Goal: Task Accomplishment & Management: Complete application form

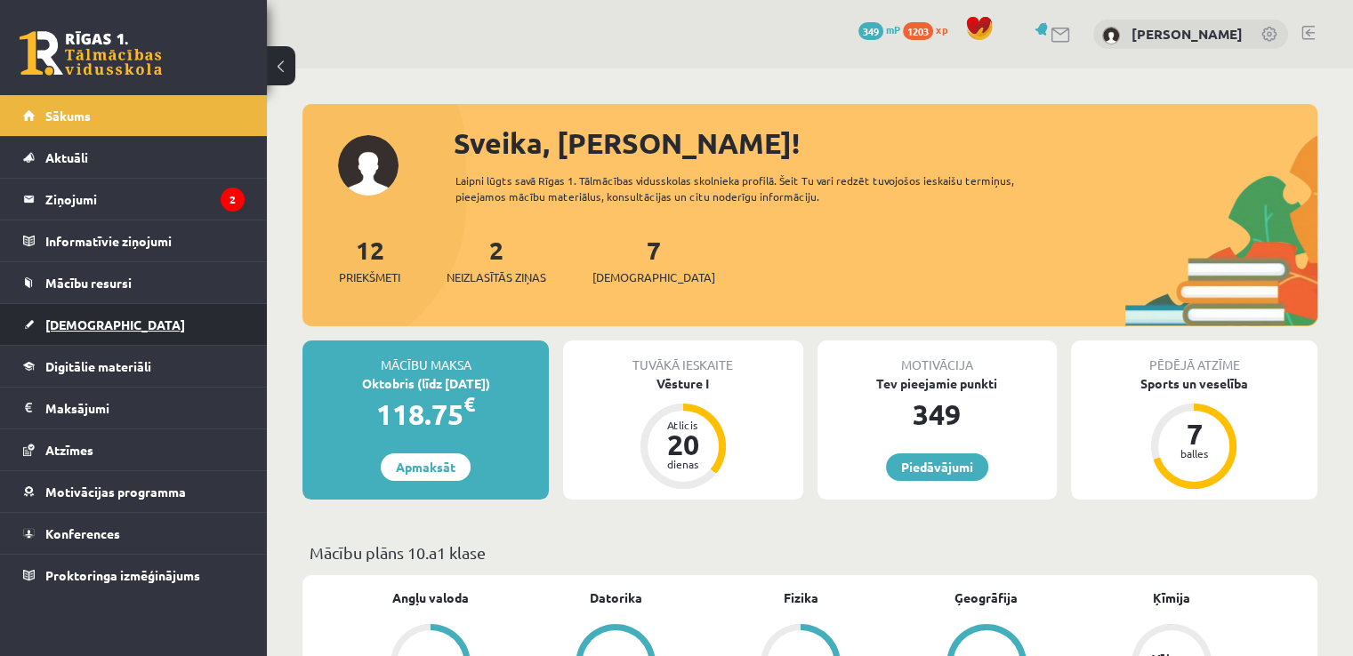
click at [110, 313] on link "[DEMOGRAPHIC_DATA]" at bounding box center [133, 324] width 221 height 41
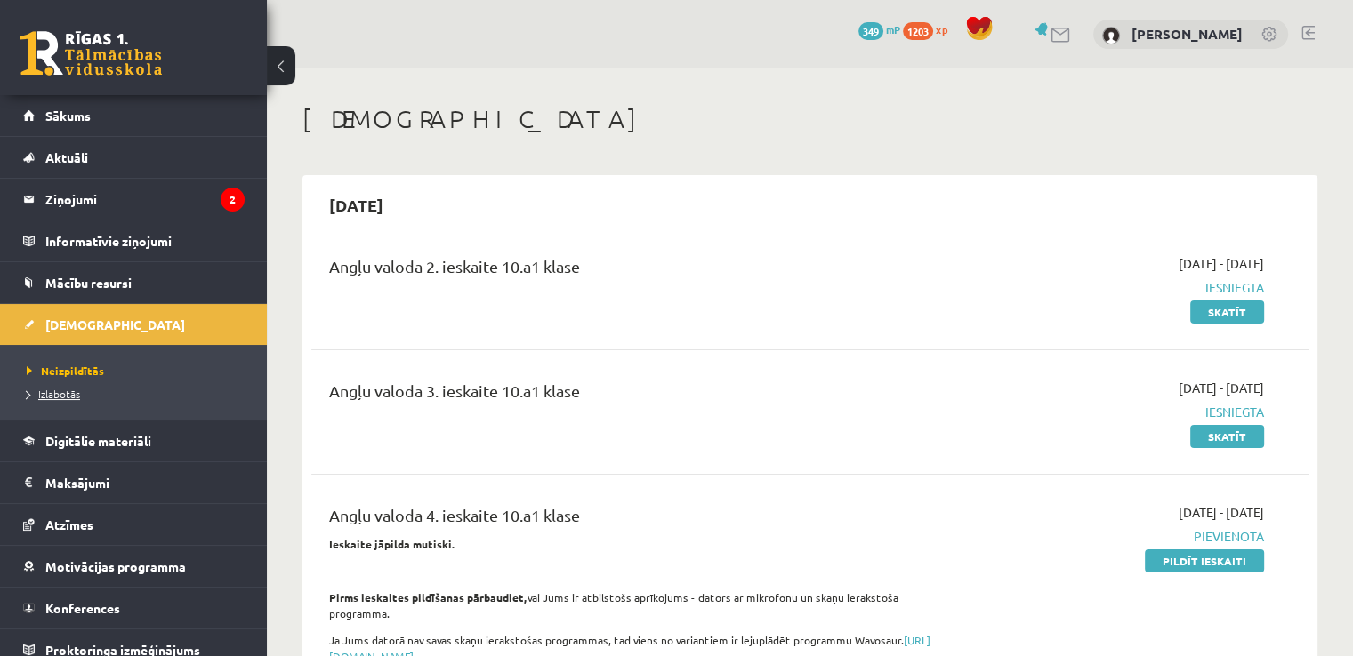
click at [71, 390] on span "Izlabotās" at bounding box center [53, 394] width 53 height 14
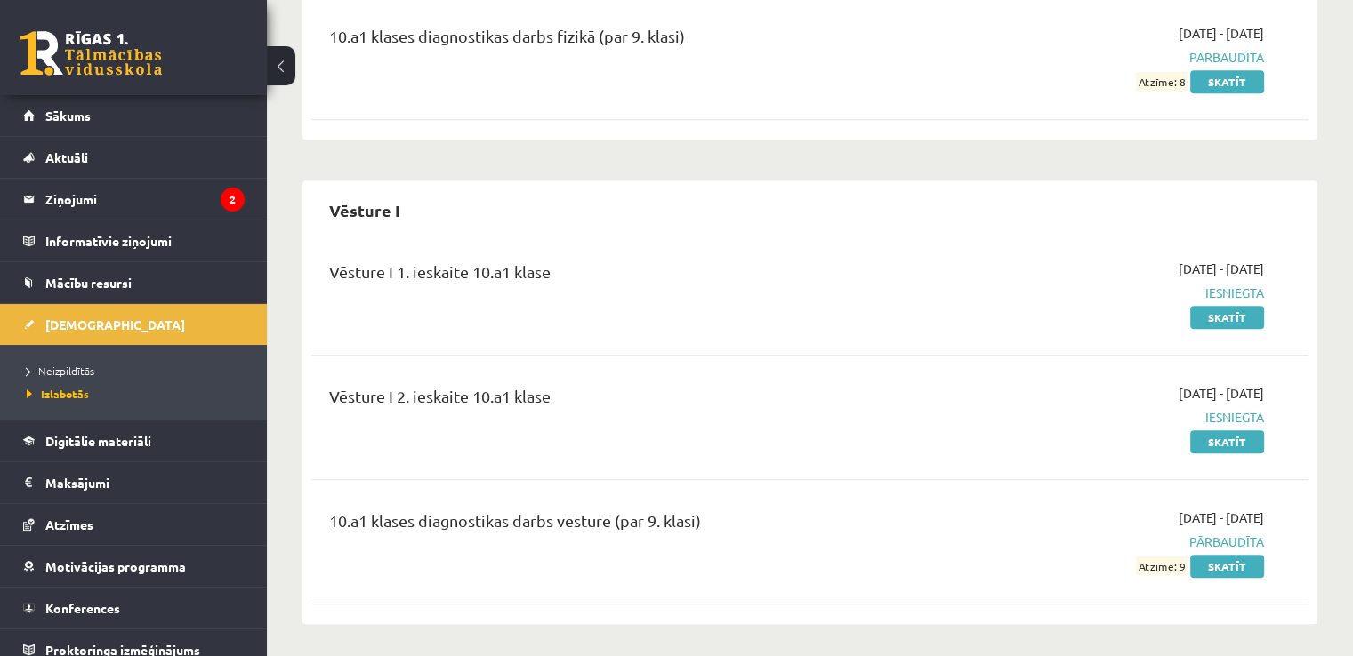
scroll to position [966, 0]
click at [82, 369] on span "Neizpildītās" at bounding box center [61, 371] width 68 height 14
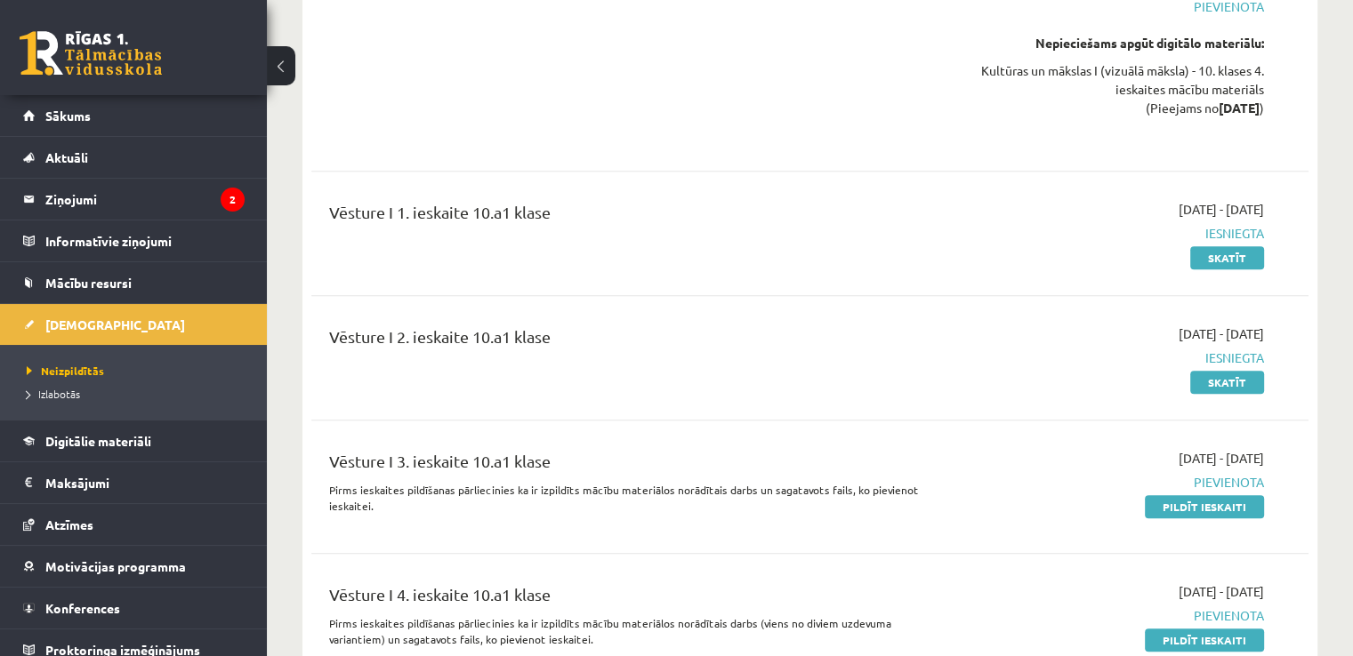
scroll to position [1368, 0]
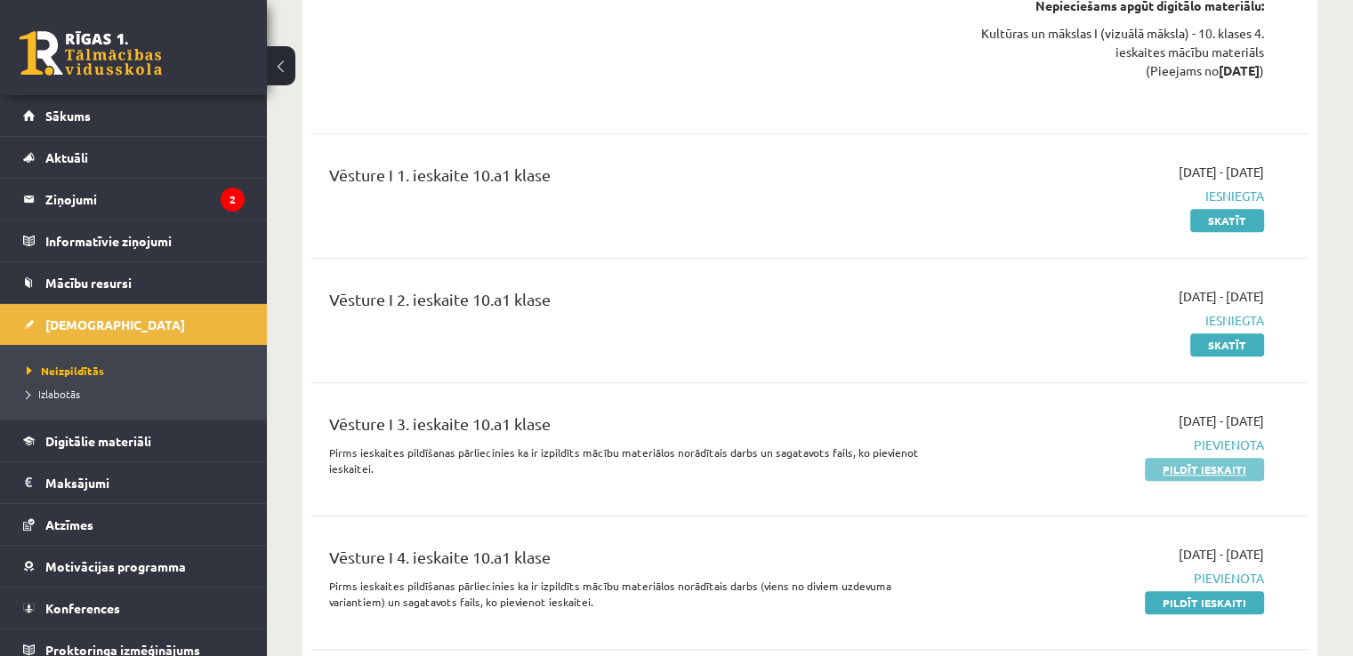
click at [1224, 458] on link "Pildīt ieskaiti" at bounding box center [1203, 469] width 119 height 23
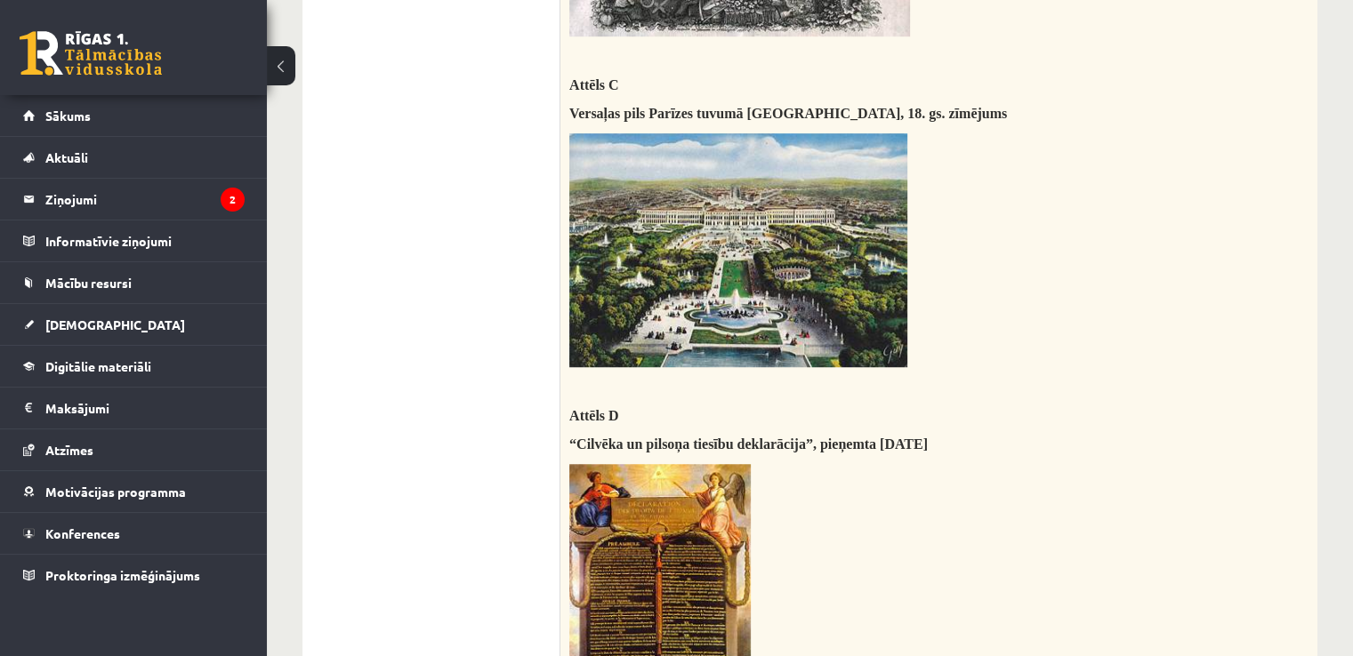
scroll to position [1181, 0]
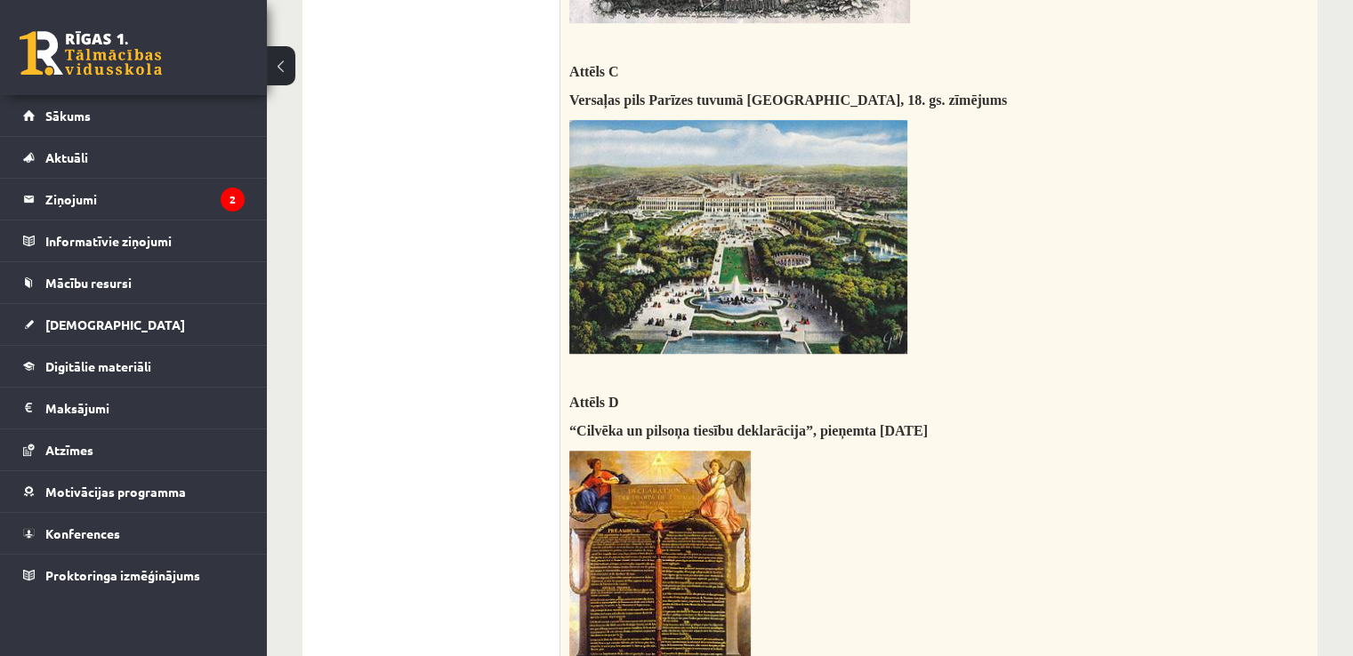
drag, startPoint x: 1110, startPoint y: 335, endPoint x: 1138, endPoint y: 234, distance: 105.3
click at [1138, 234] on p at bounding box center [894, 237] width 650 height 234
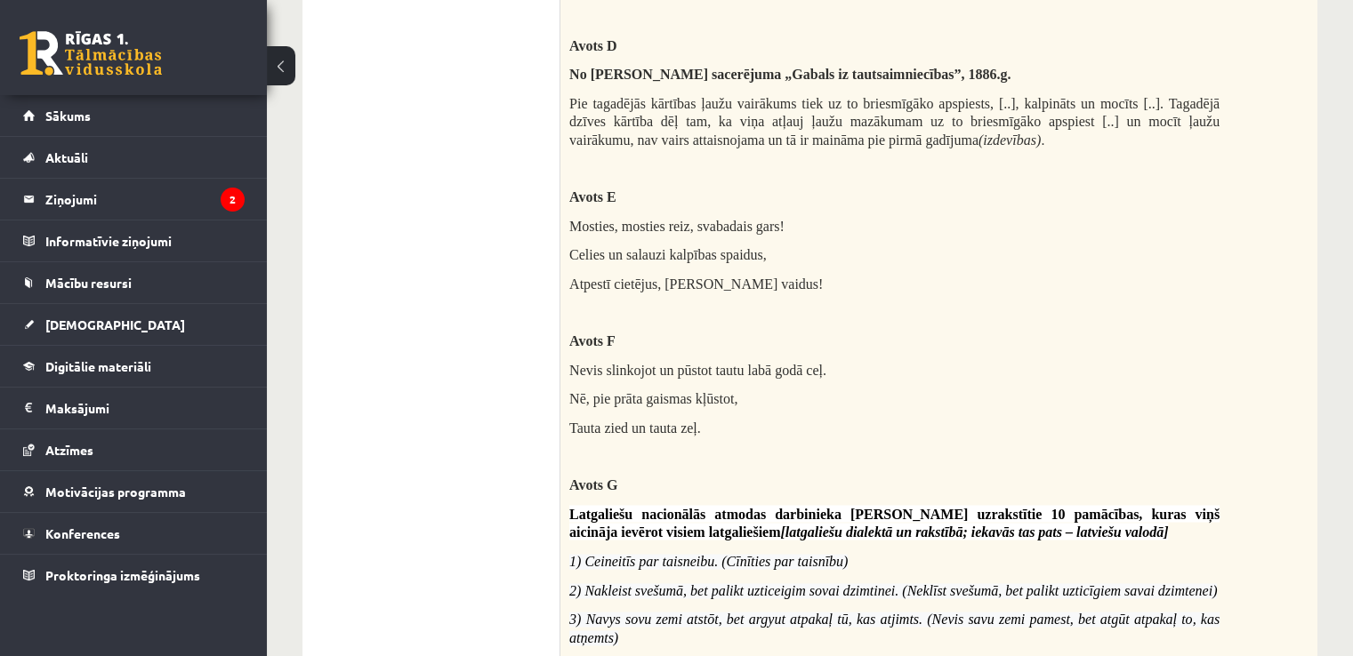
scroll to position [2728, 0]
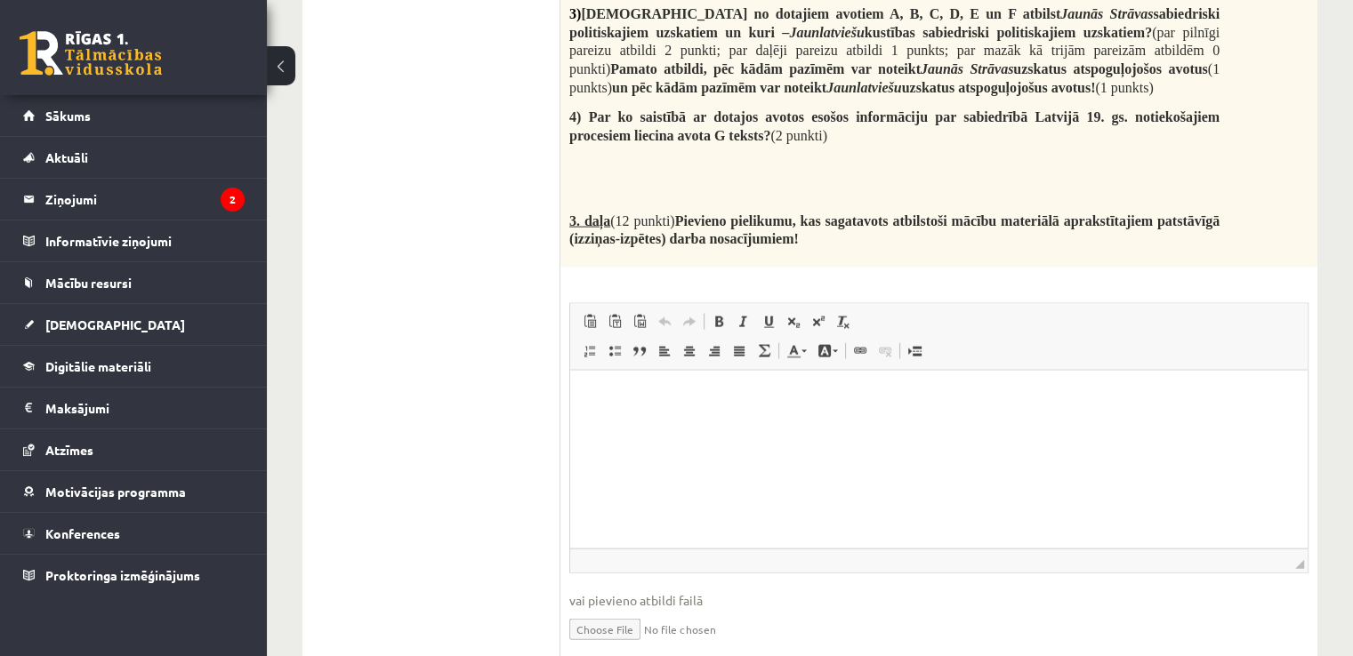
scroll to position [3825, 0]
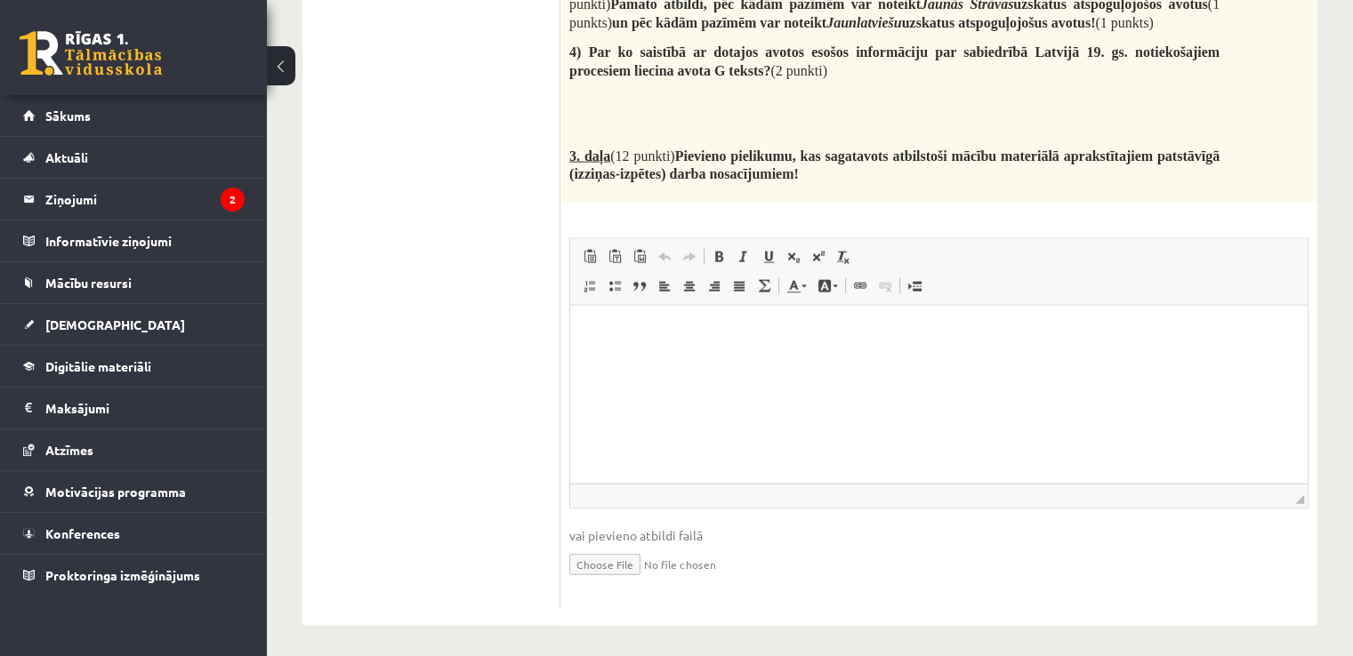
click at [610, 561] on input "file" at bounding box center [938, 563] width 739 height 36
type input "**********"
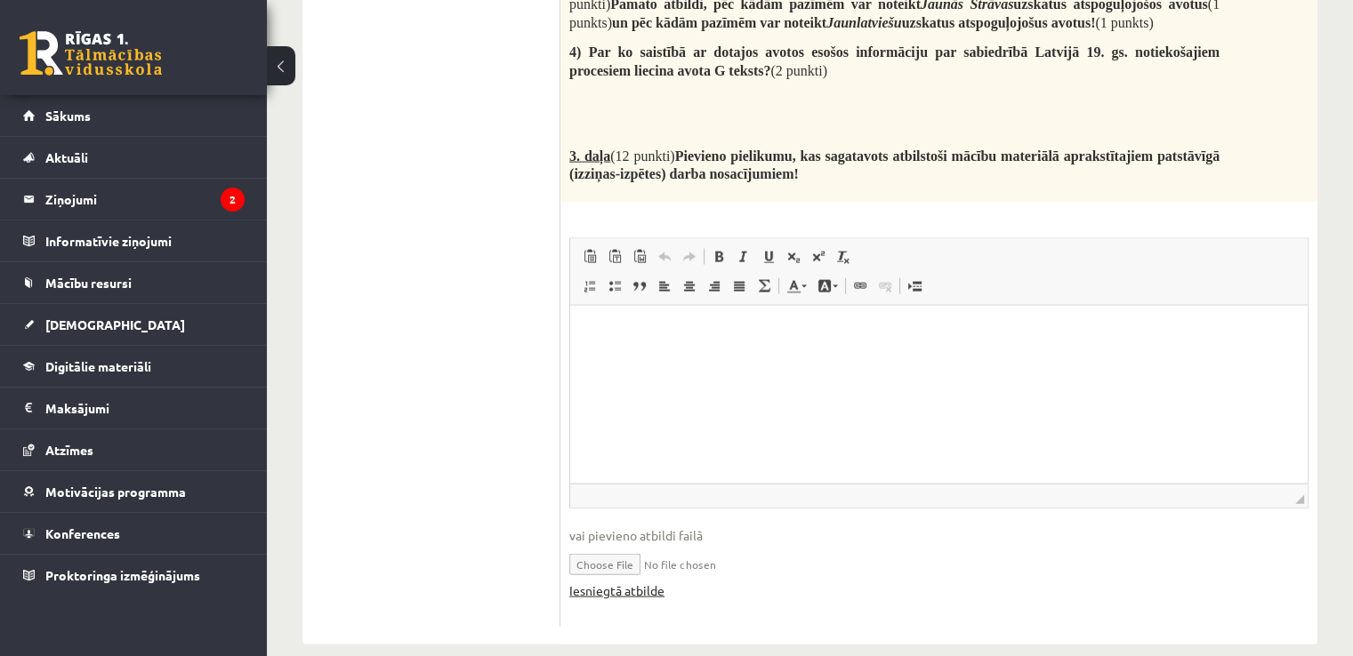
click at [644, 582] on link "Iesniegtā atbilde" at bounding box center [616, 591] width 95 height 19
click at [630, 321] on html at bounding box center [938, 332] width 737 height 54
drag, startPoint x: 630, startPoint y: 321, endPoint x: 591, endPoint y: 327, distance: 39.6
click at [591, 327] on p "Визуальный текстовый редактор, wiswyg-editor-user-answer-47434036170000" at bounding box center [939, 332] width 702 height 19
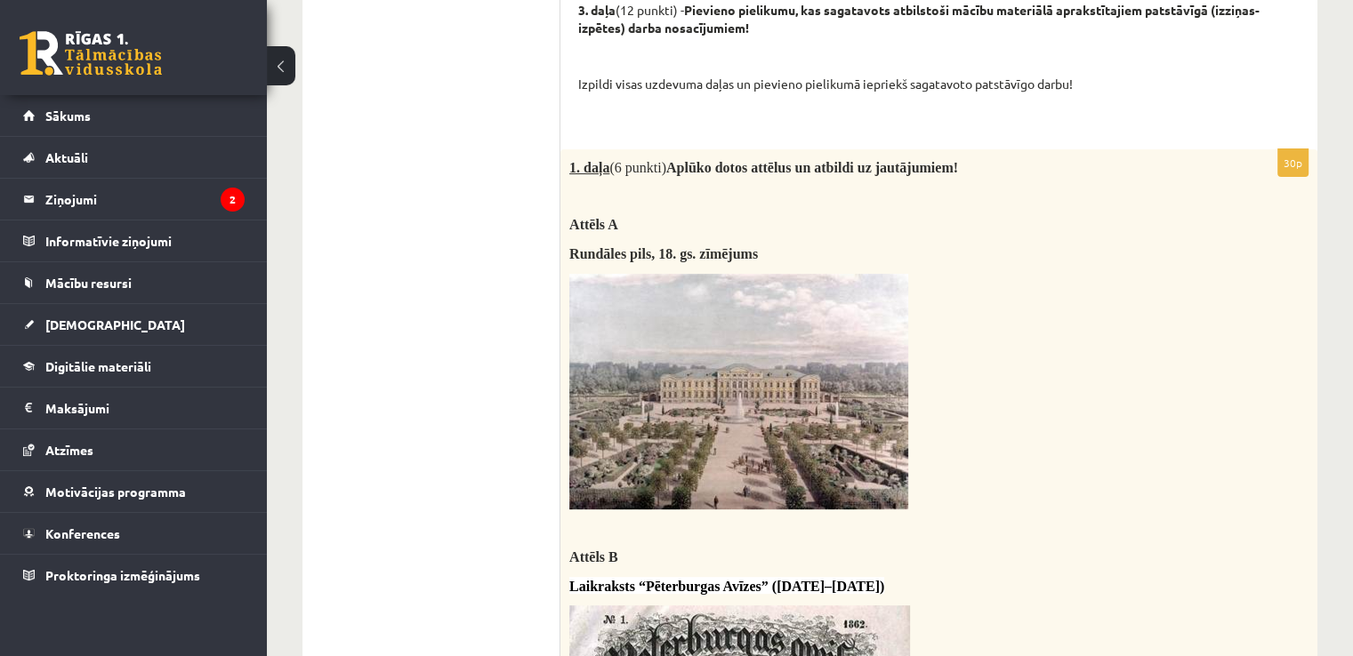
scroll to position [0, 0]
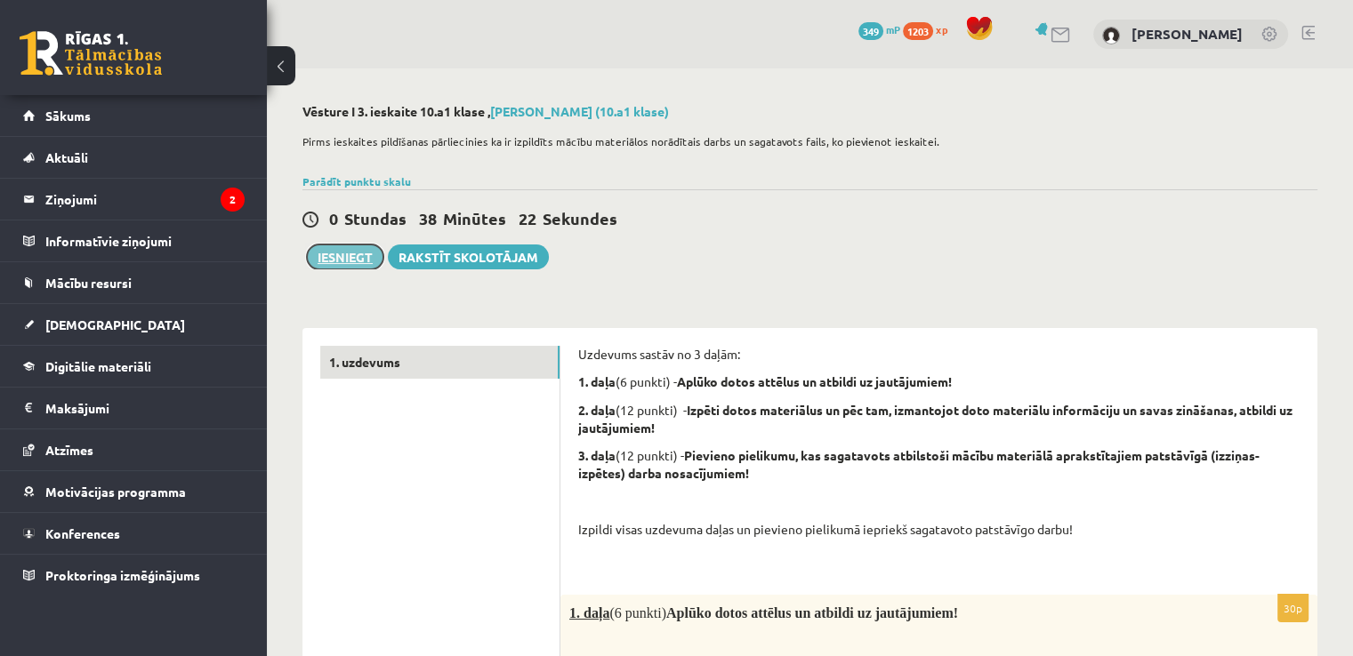
click at [338, 259] on button "Iesniegt" at bounding box center [345, 257] width 76 height 25
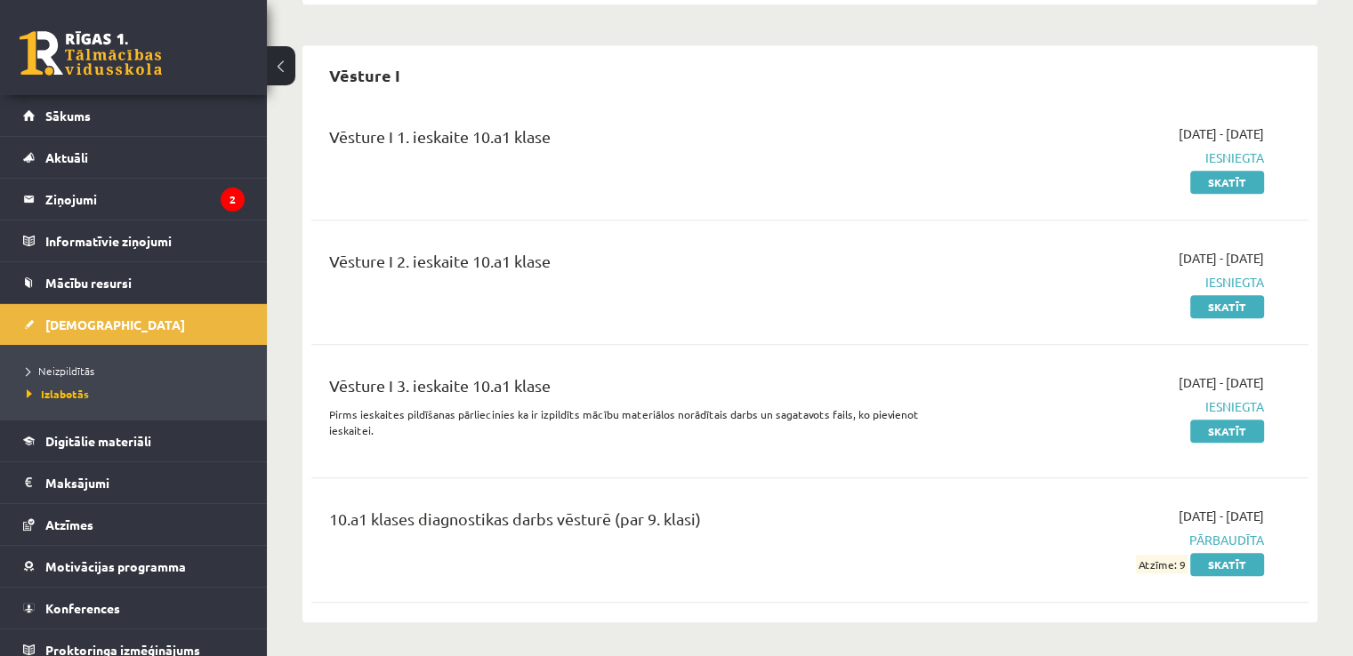
scroll to position [1075, 0]
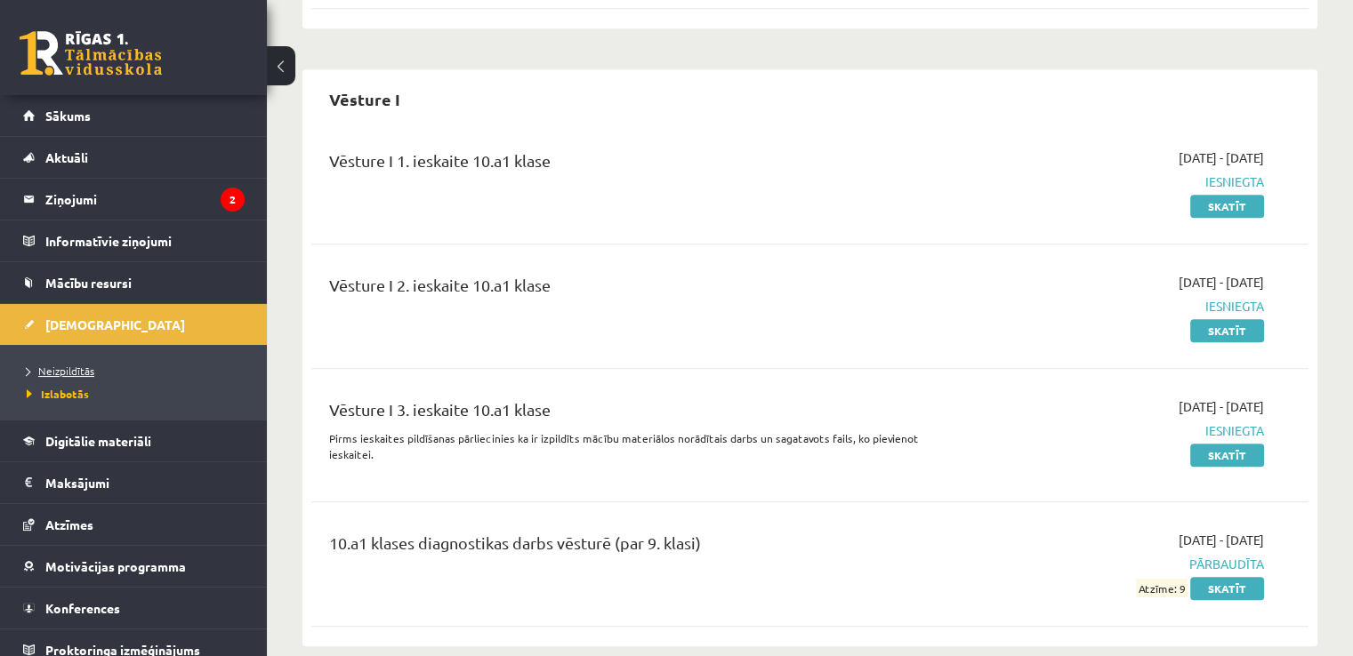
click at [74, 374] on span "Neizpildītās" at bounding box center [61, 371] width 68 height 14
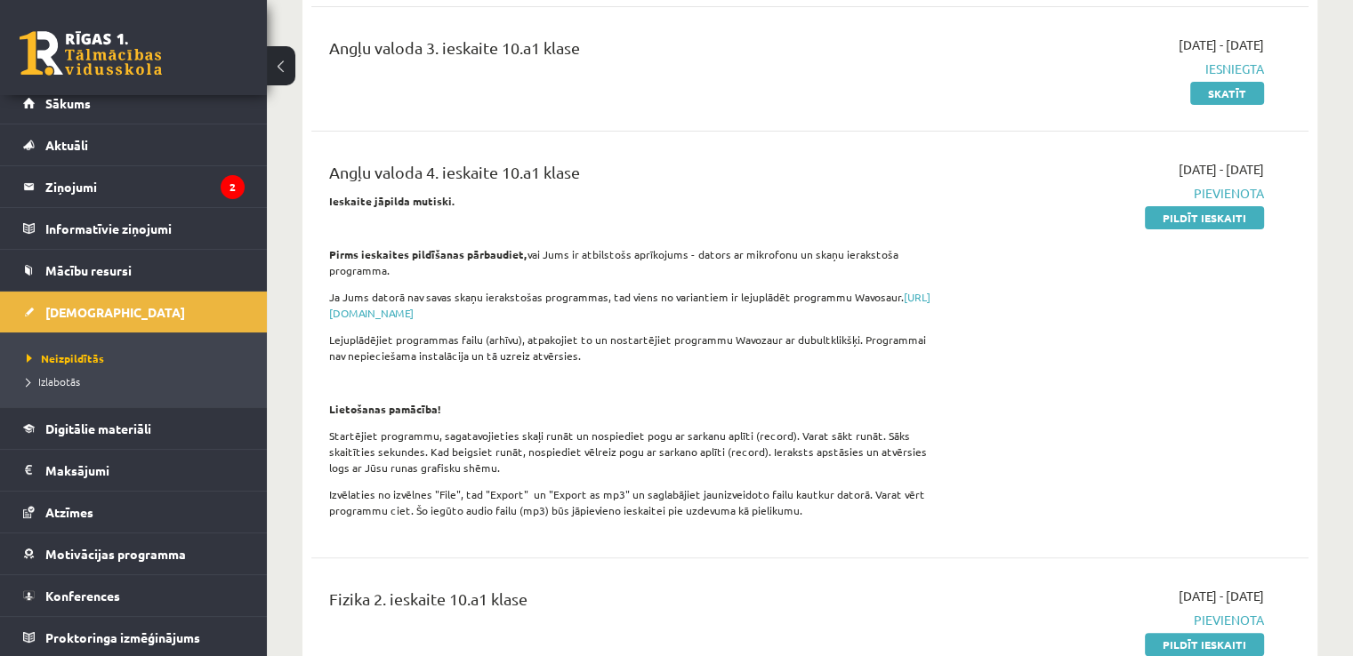
scroll to position [267, 0]
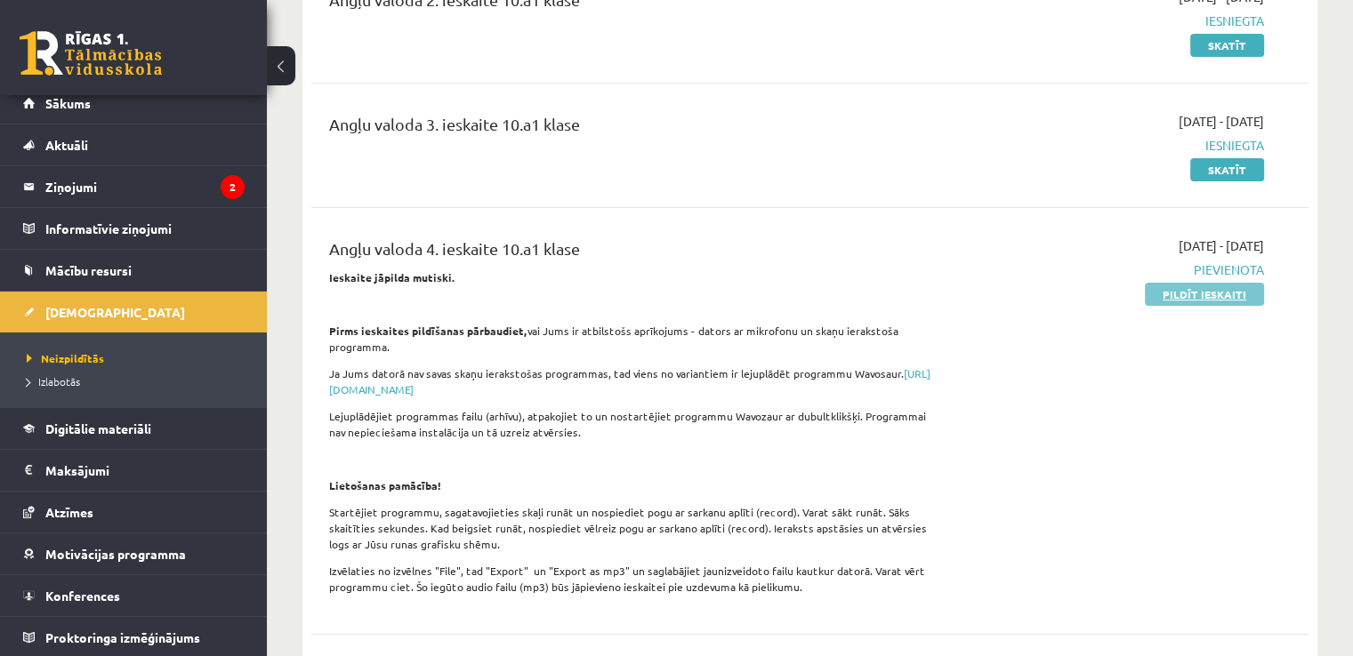
click at [1174, 293] on link "Pildīt ieskaiti" at bounding box center [1203, 294] width 119 height 23
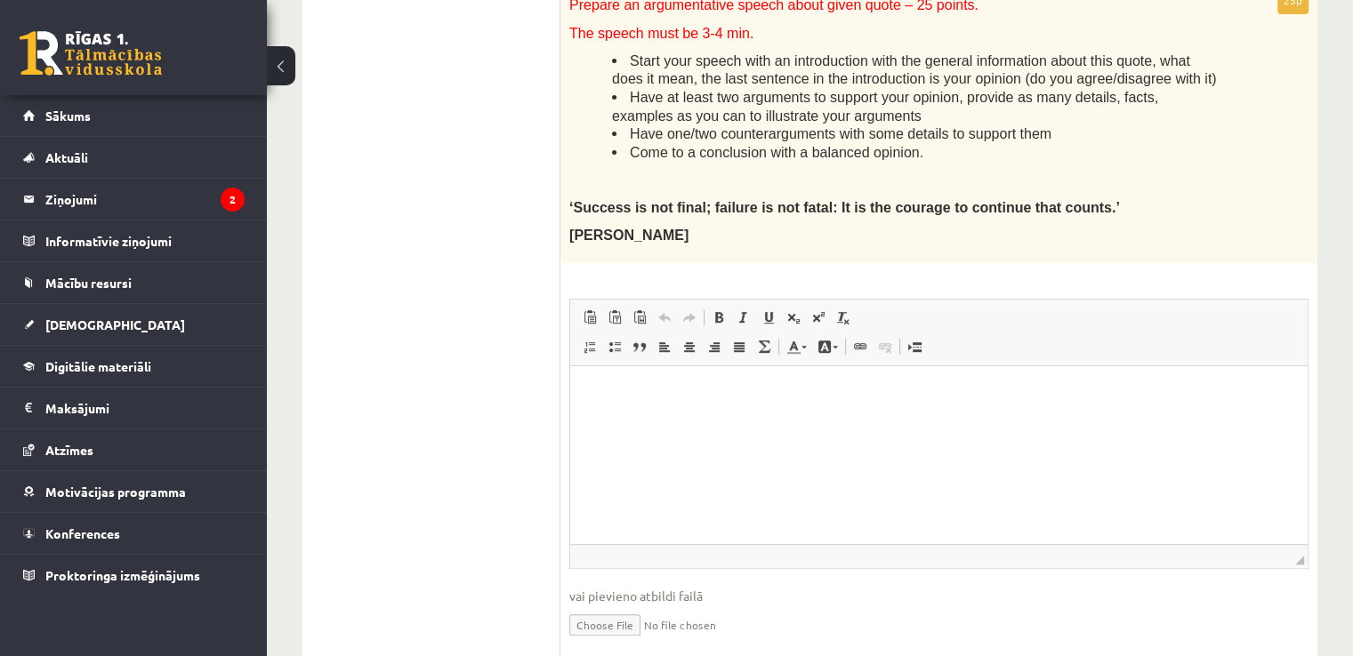
scroll to position [652, 0]
click at [605, 619] on input "file" at bounding box center [938, 622] width 739 height 36
type input "**********"
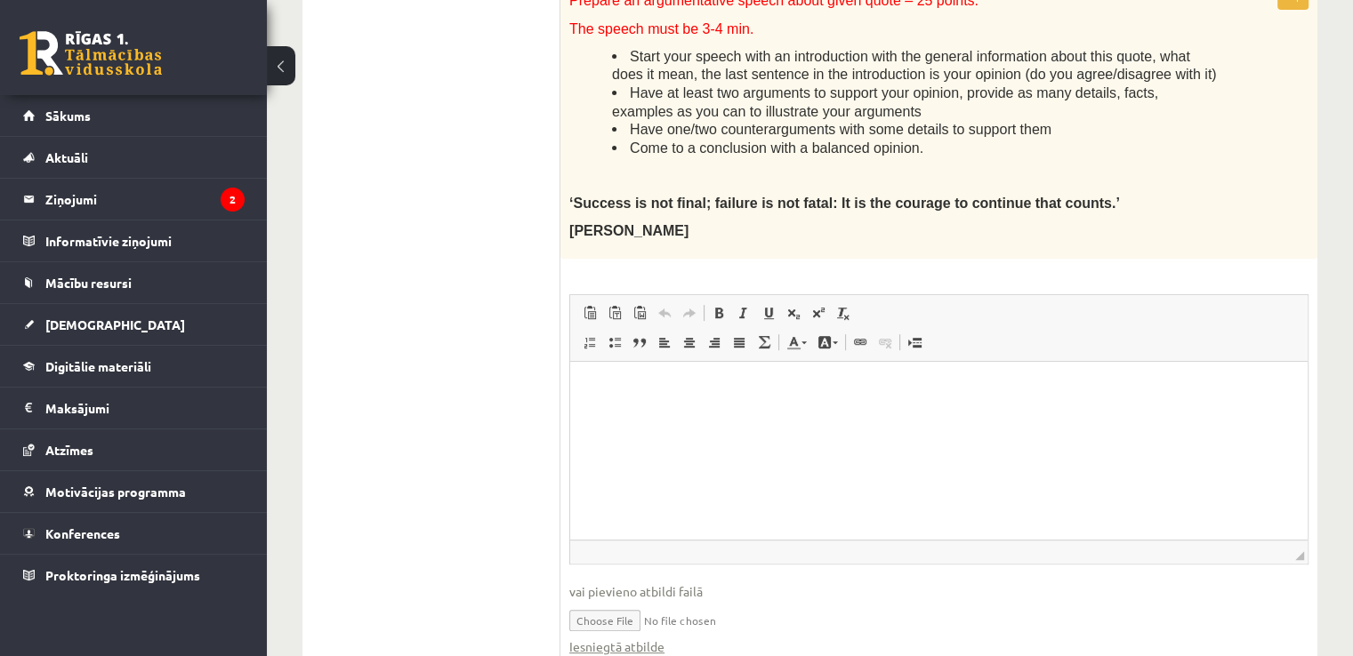
scroll to position [972, 0]
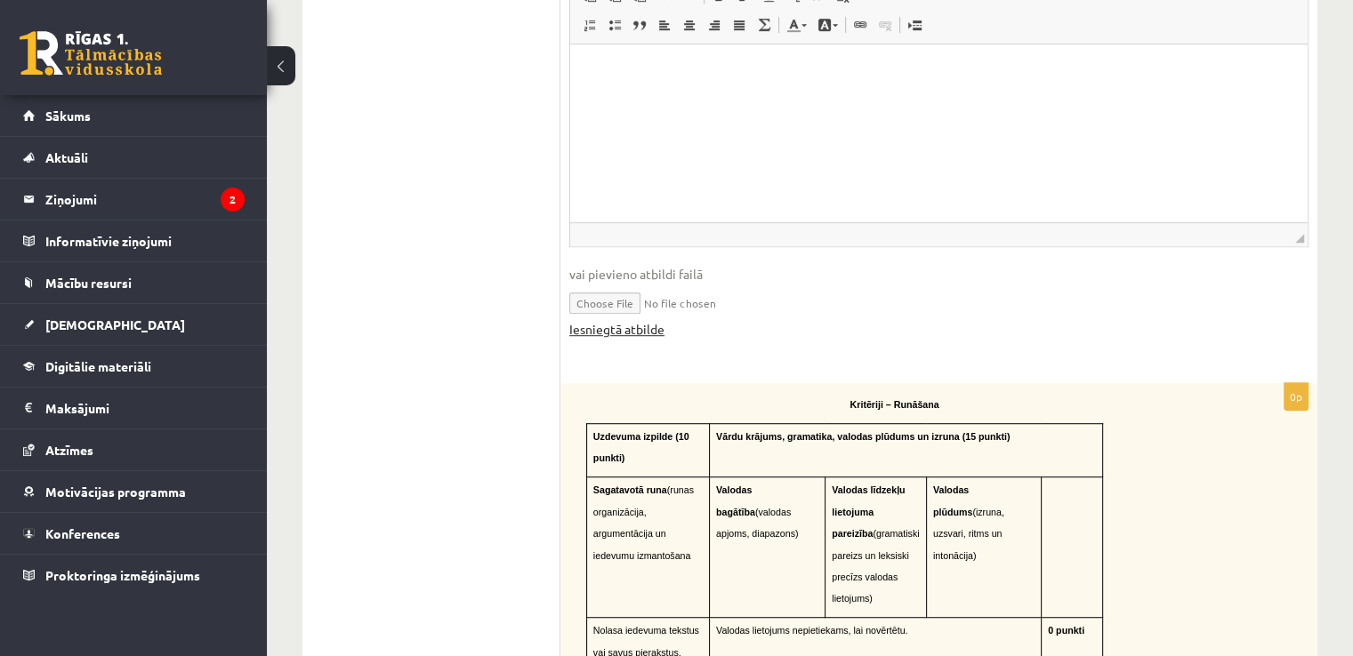
click at [640, 328] on link "Iesniegtā atbilde" at bounding box center [616, 329] width 95 height 19
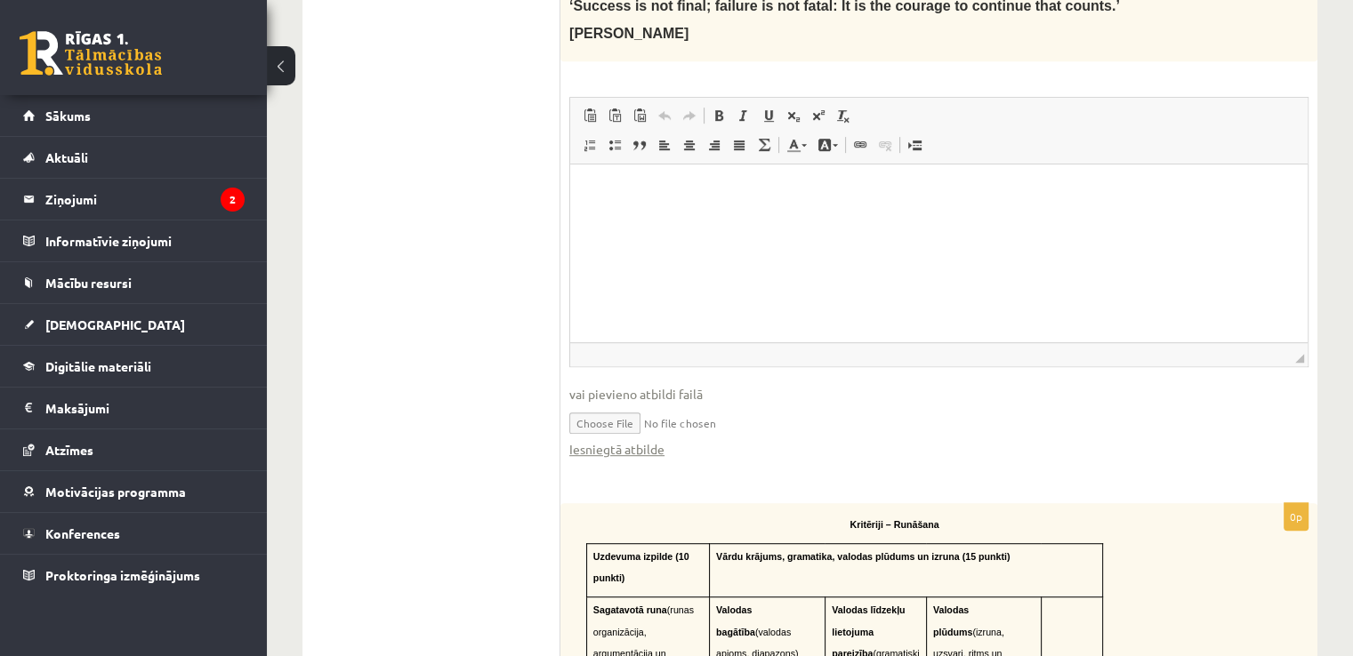
scroll to position [806, 0]
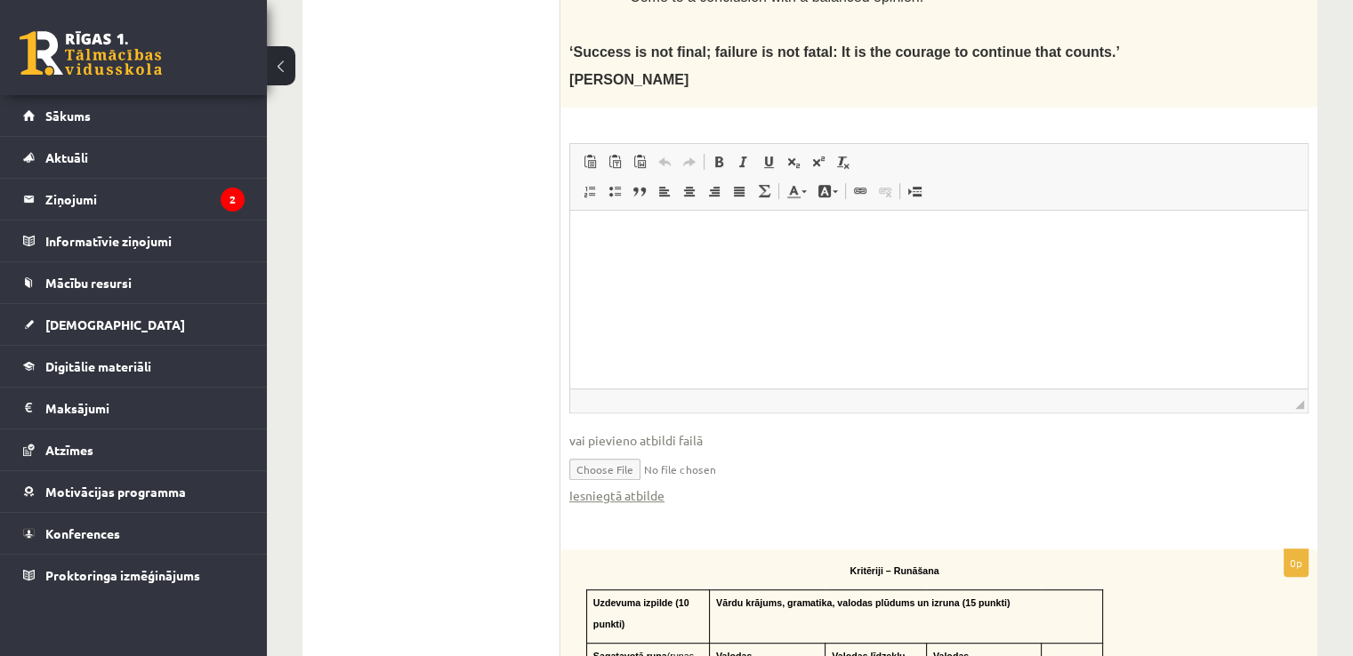
click at [700, 247] on html at bounding box center [938, 237] width 737 height 54
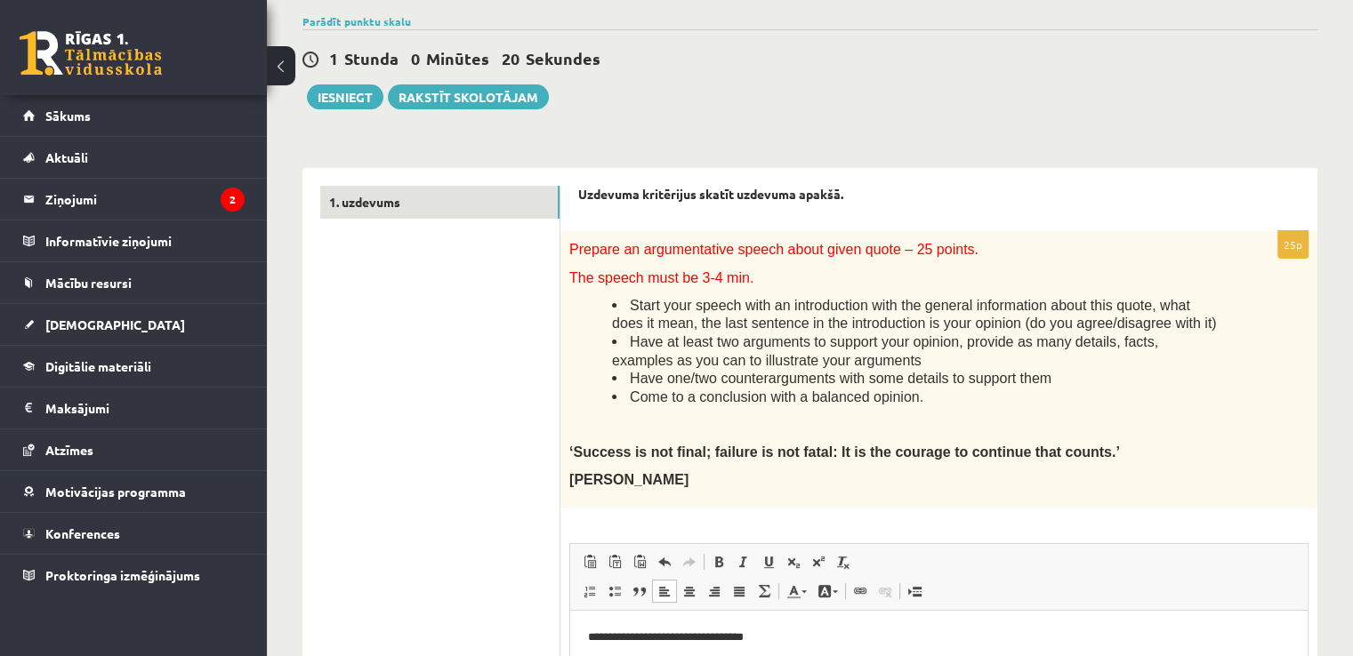
scroll to position [308, 0]
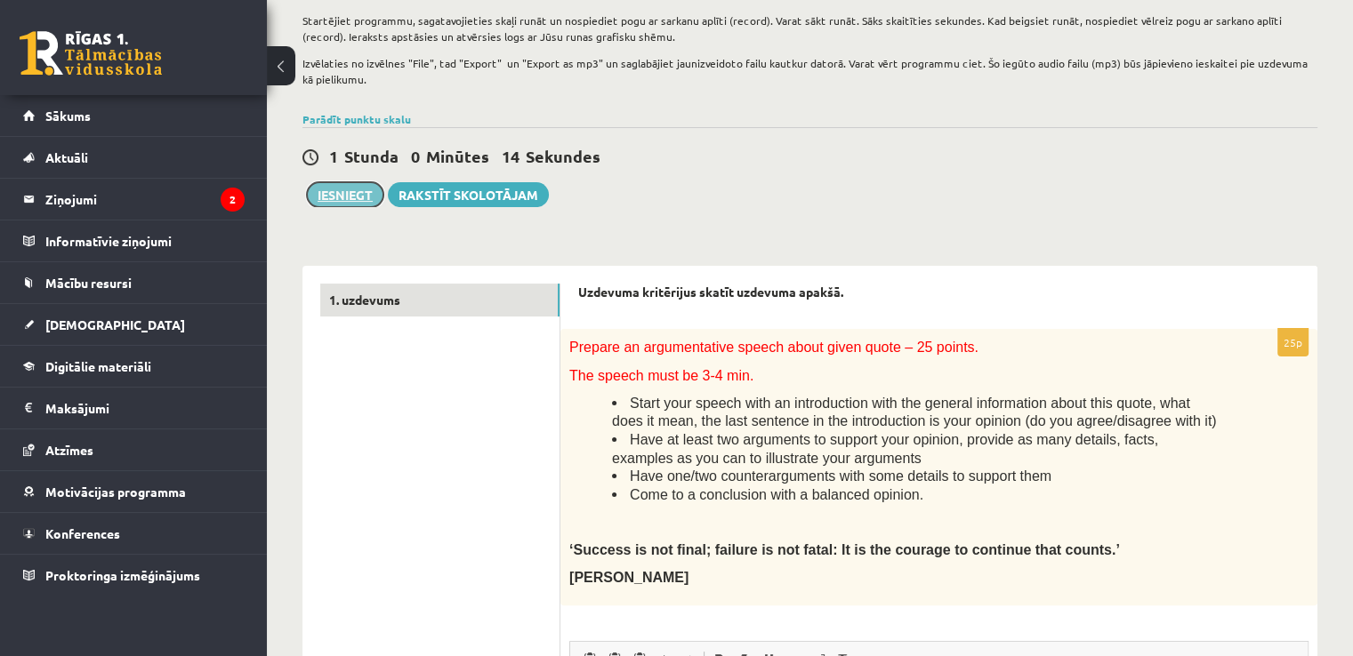
click at [364, 192] on button "Iesniegt" at bounding box center [345, 194] width 76 height 25
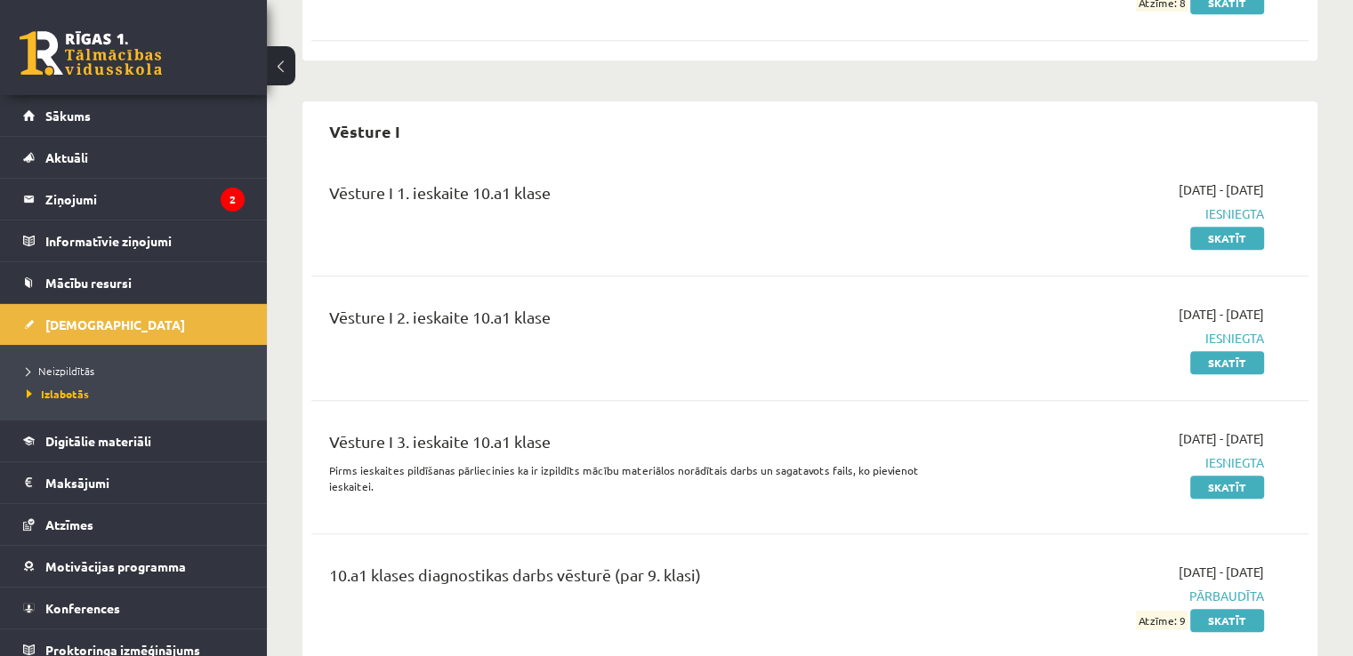
scroll to position [1509, 0]
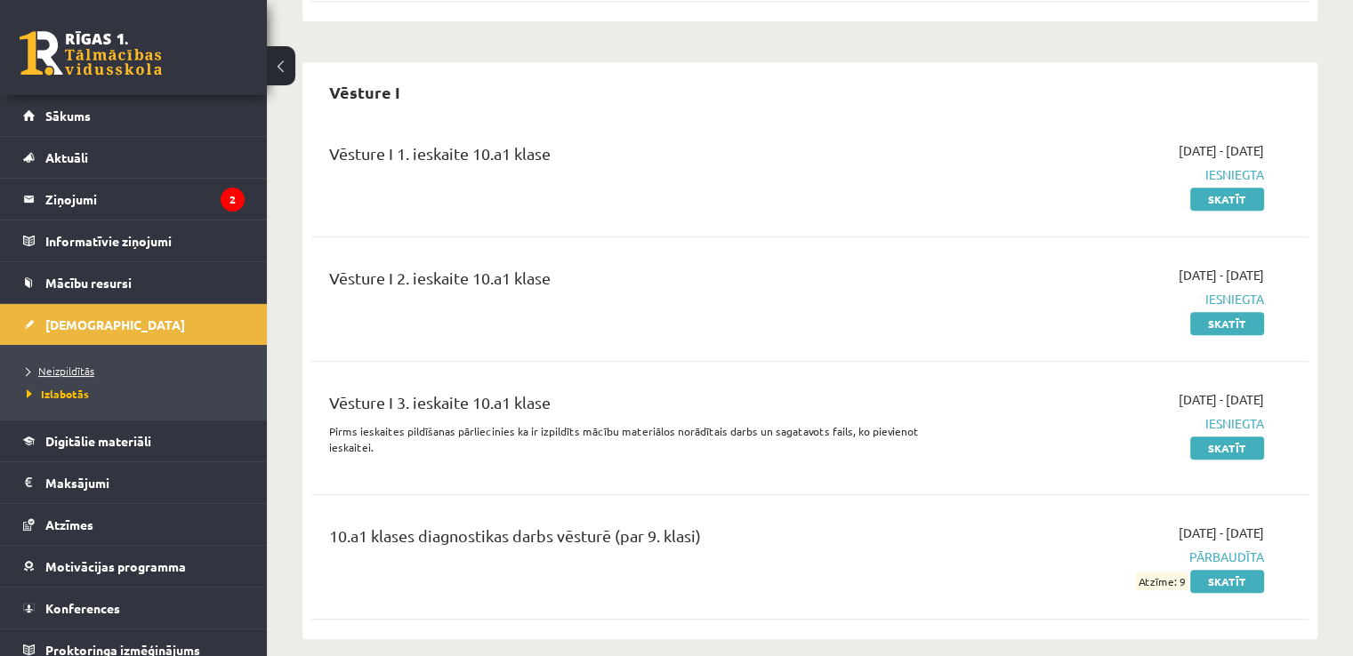
click at [75, 372] on span "Neizpildītās" at bounding box center [61, 371] width 68 height 14
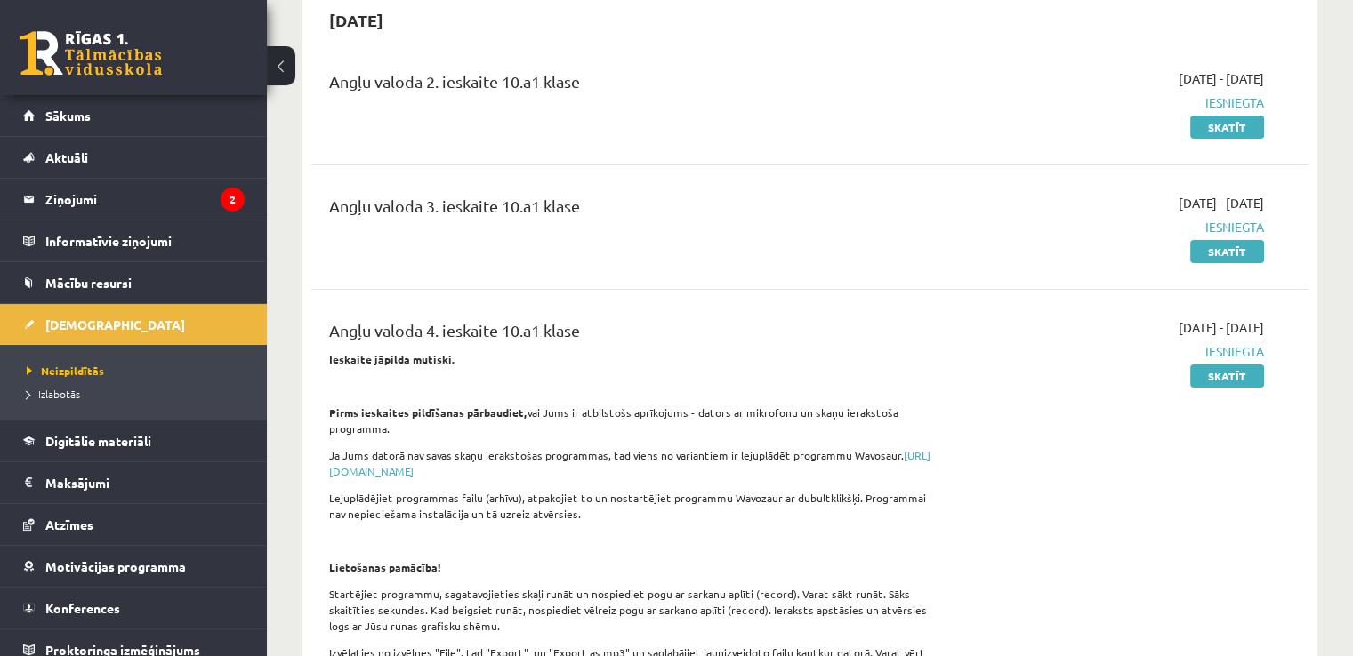
scroll to position [157, 0]
